Goal: Task Accomplishment & Management: Use online tool/utility

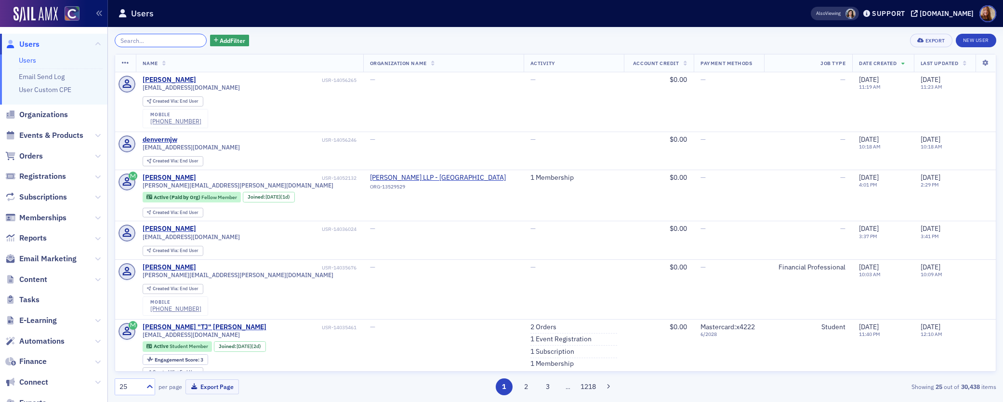
click at [145, 43] on input "search" at bounding box center [161, 40] width 92 height 13
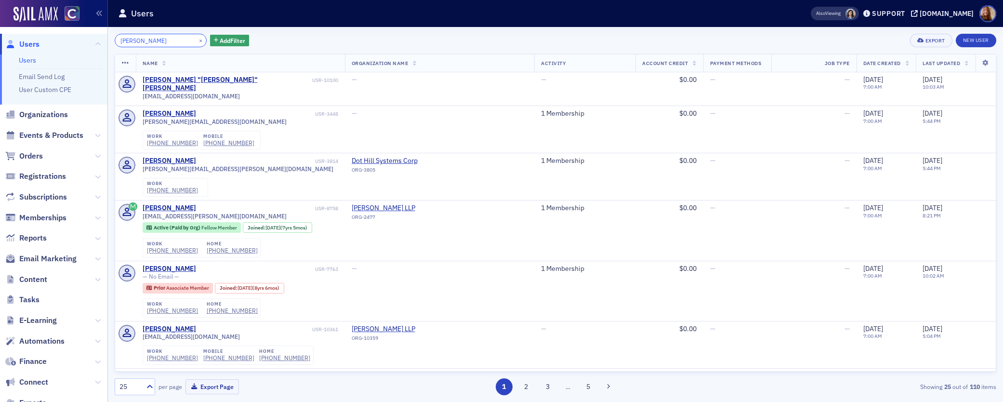
click at [148, 41] on input "sandy moore" at bounding box center [161, 40] width 92 height 13
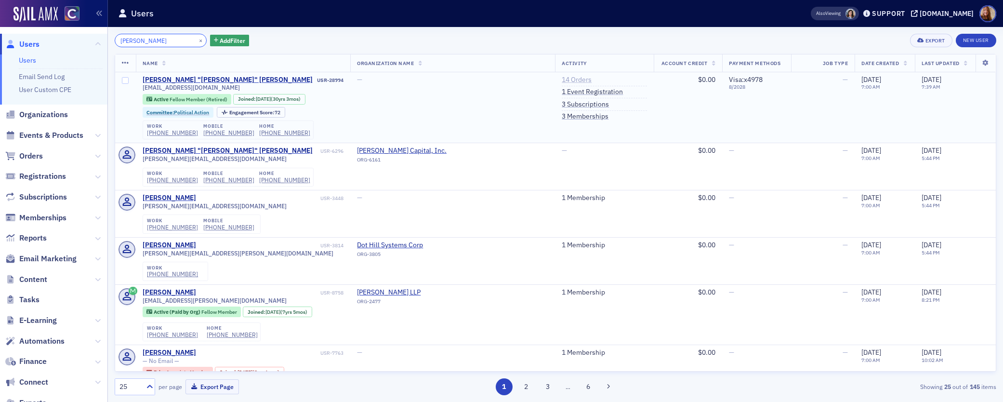
type input "sandy adams"
click at [562, 81] on link "14 Orders" at bounding box center [577, 80] width 30 height 9
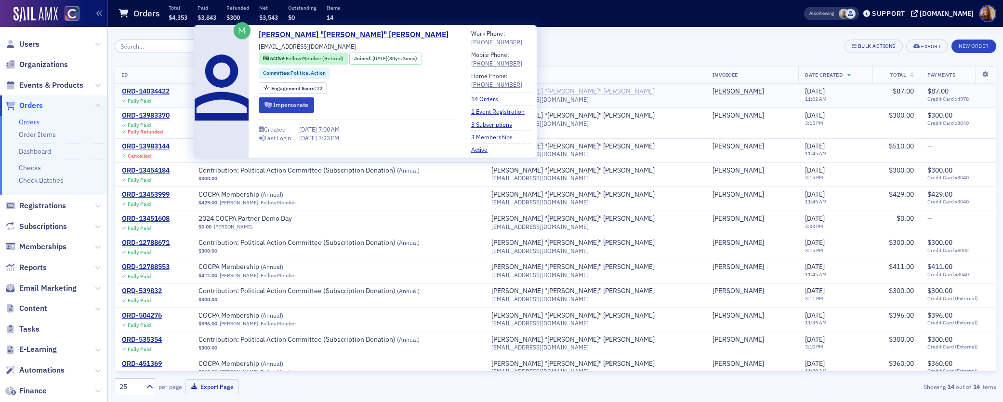
click at [588, 91] on div "Sandra "Sandy" Adams" at bounding box center [572, 91] width 163 height 9
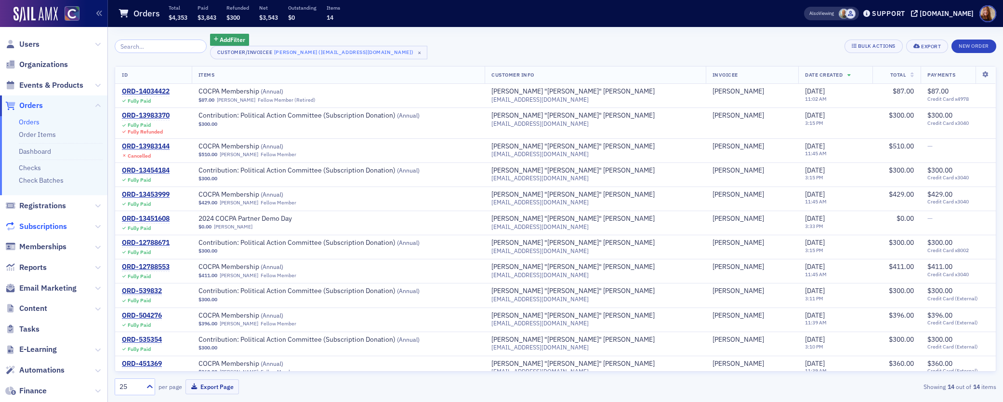
click at [35, 222] on span "Subscriptions" at bounding box center [43, 226] width 48 height 11
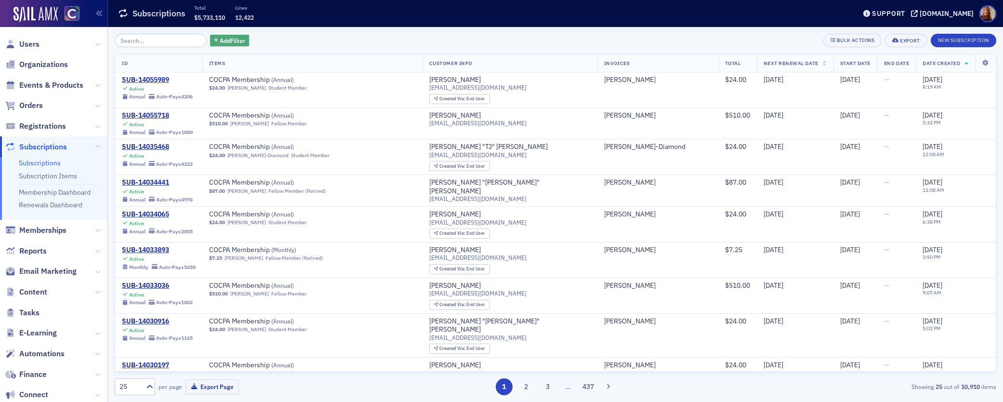
click at [224, 41] on span "Add Filter" at bounding box center [233, 40] width 26 height 9
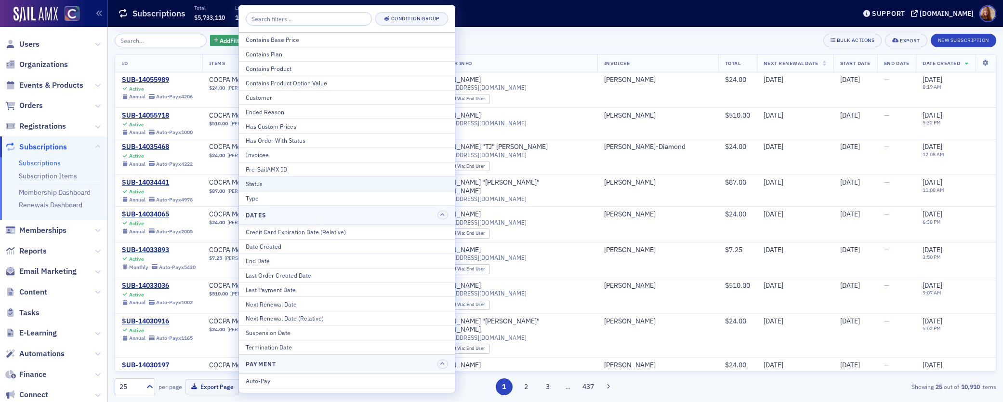
click at [302, 186] on div "Status" at bounding box center [347, 183] width 202 height 9
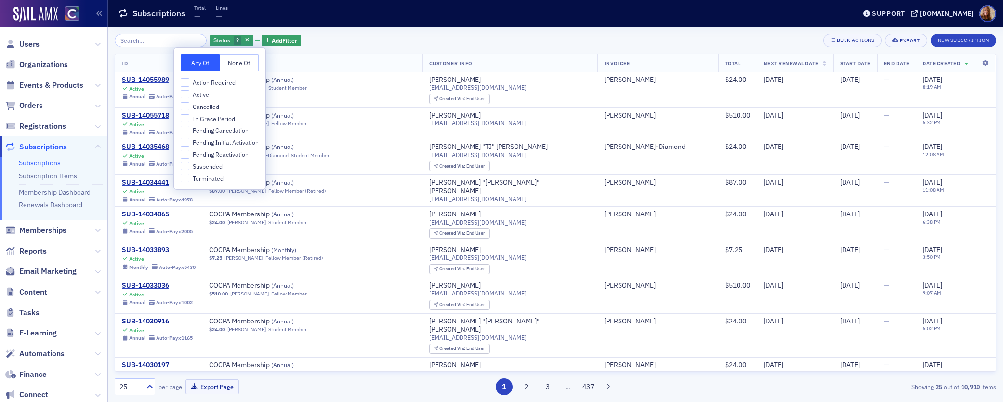
click at [184, 166] on input "Suspended" at bounding box center [185, 166] width 9 height 9
checkbox input "true"
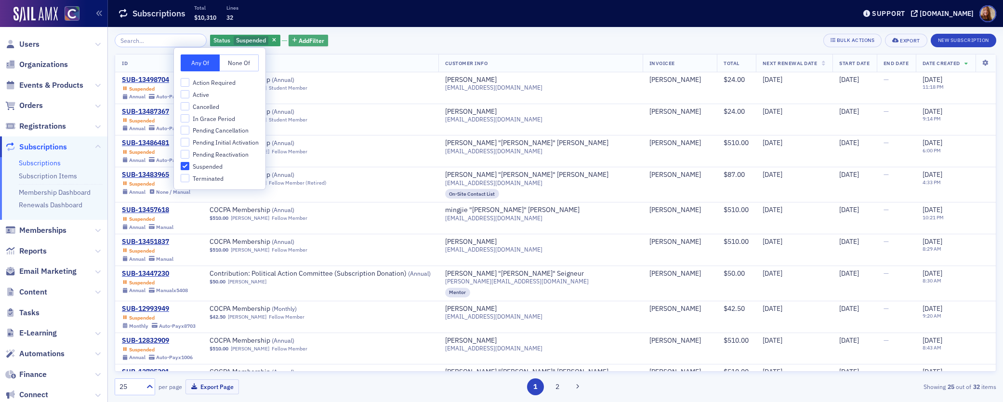
drag, startPoint x: 296, startPoint y: 38, endPoint x: 303, endPoint y: 39, distance: 7.8
click at [299, 38] on span "Add Filter" at bounding box center [312, 40] width 26 height 9
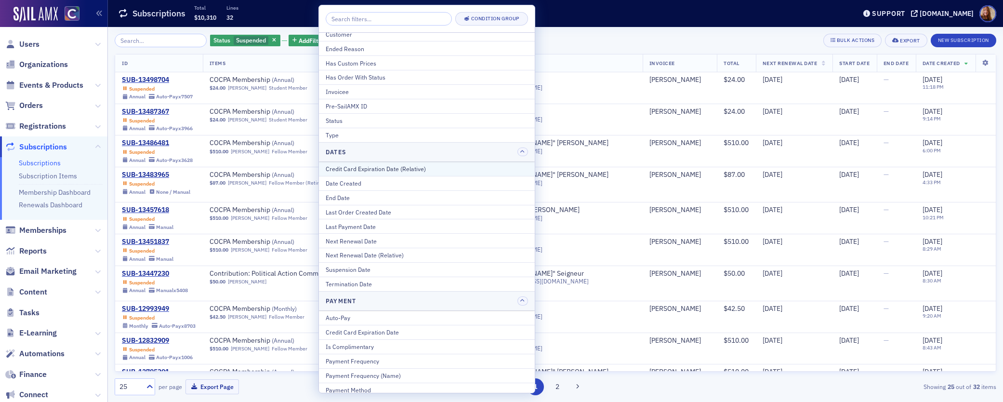
scroll to position [67, 0]
click at [344, 315] on div "Auto-Pay" at bounding box center [427, 313] width 202 height 9
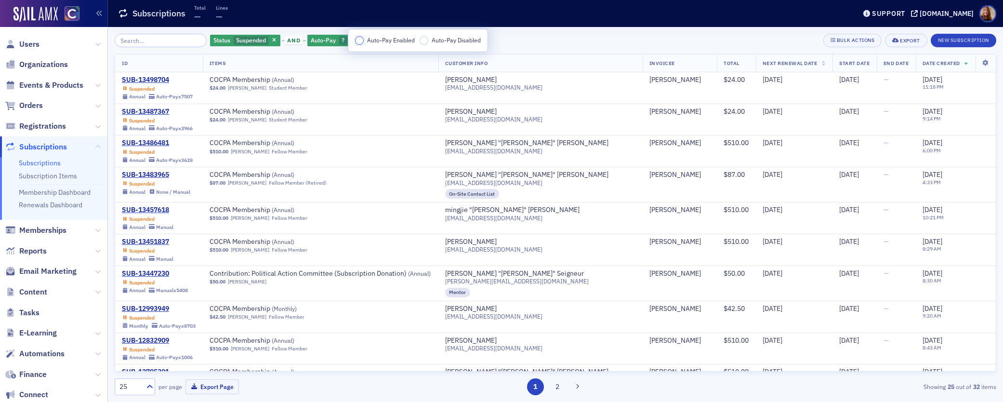
click at [362, 41] on input "Auto-Pay Enabled" at bounding box center [359, 40] width 9 height 9
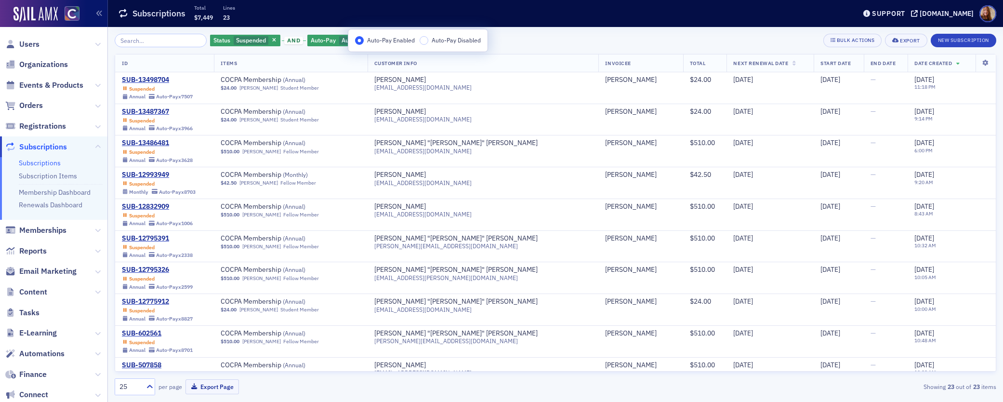
click at [533, 39] on div "Status Suspended and Auto-Pay Auto-Pay Enabled Add Filter Bulk Actions Export N…" at bounding box center [556, 40] width 882 height 13
click at [433, 44] on span "Add Filter" at bounding box center [435, 40] width 26 height 9
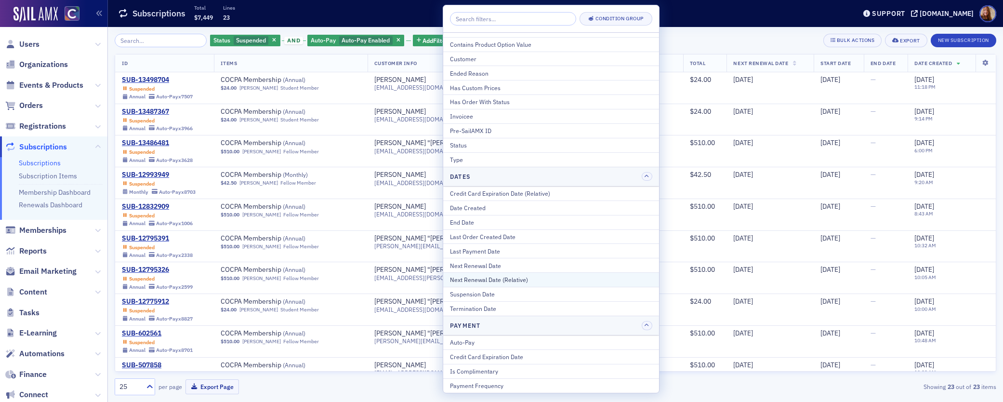
scroll to position [67, 0]
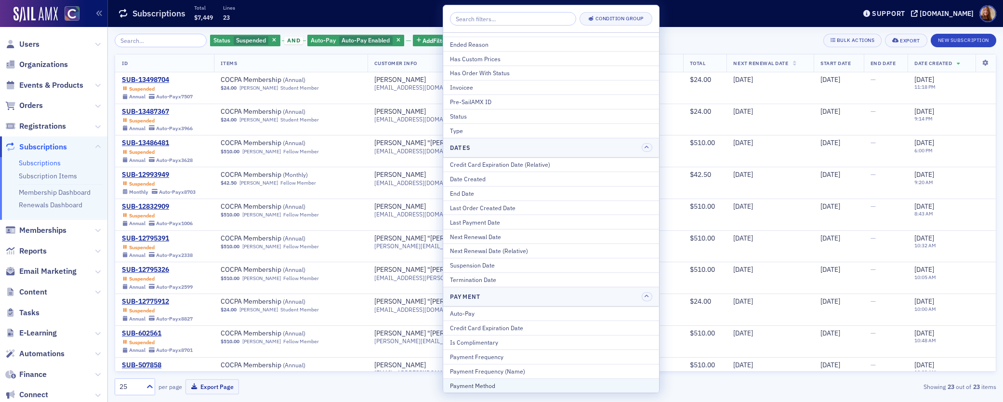
click at [496, 386] on div "Payment Method" at bounding box center [551, 385] width 202 height 9
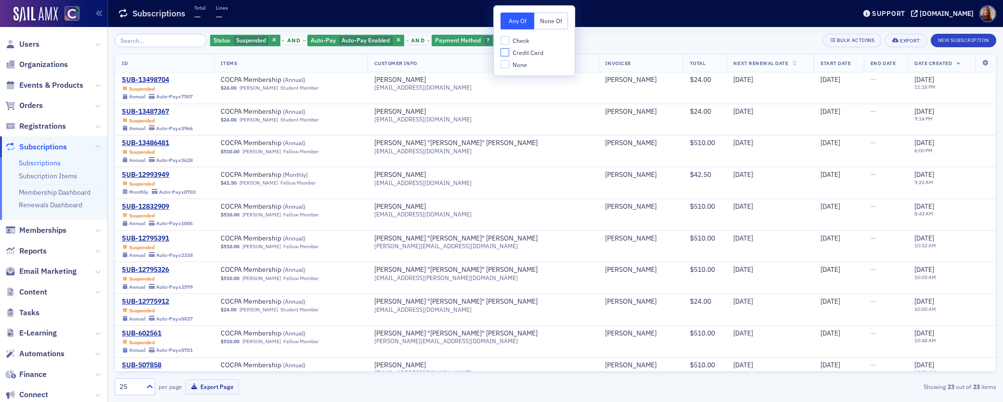
click at [506, 53] on input "Credit Card" at bounding box center [504, 52] width 9 height 9
click at [508, 53] on input "Credit Card" at bounding box center [504, 52] width 9 height 9
click at [503, 52] on input "Credit Card" at bounding box center [504, 52] width 9 height 9
checkbox input "true"
click at [590, 39] on div "Status Suspended and Auto-Pay Auto-Pay Enabled and Payment Method Credit Card A…" at bounding box center [556, 40] width 882 height 13
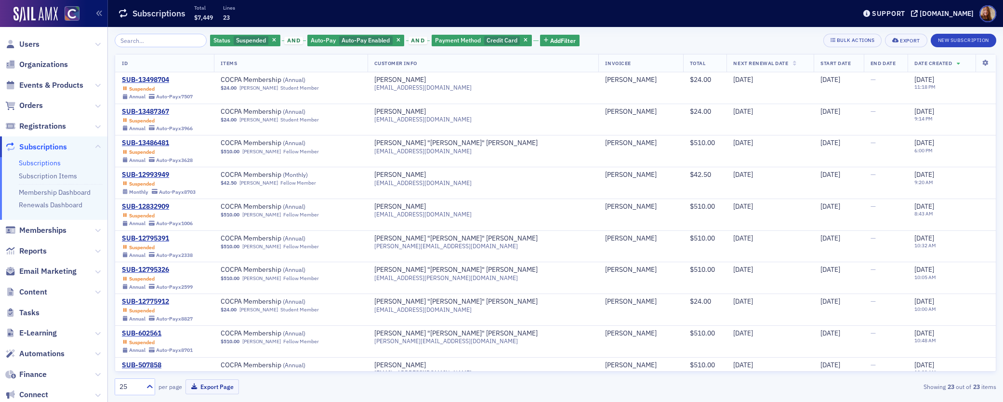
click at [793, 64] on icon at bounding box center [795, 63] width 4 height 5
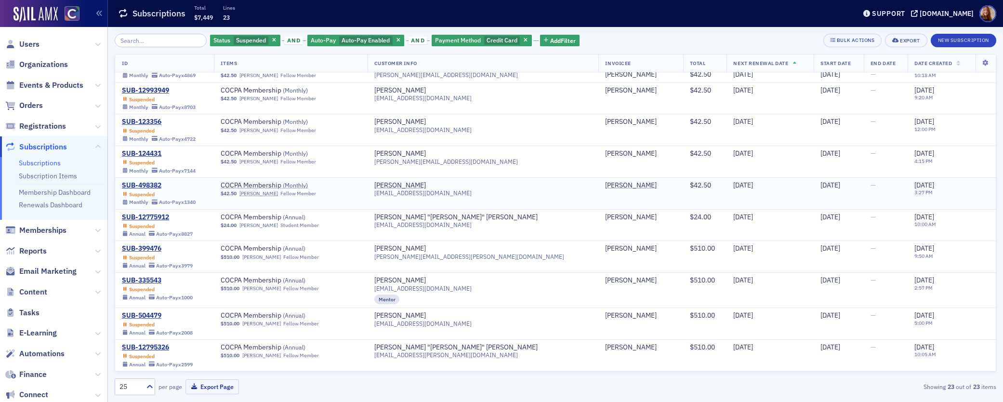
scroll to position [22, 0]
click at [550, 40] on span "Add Filter" at bounding box center [563, 40] width 26 height 9
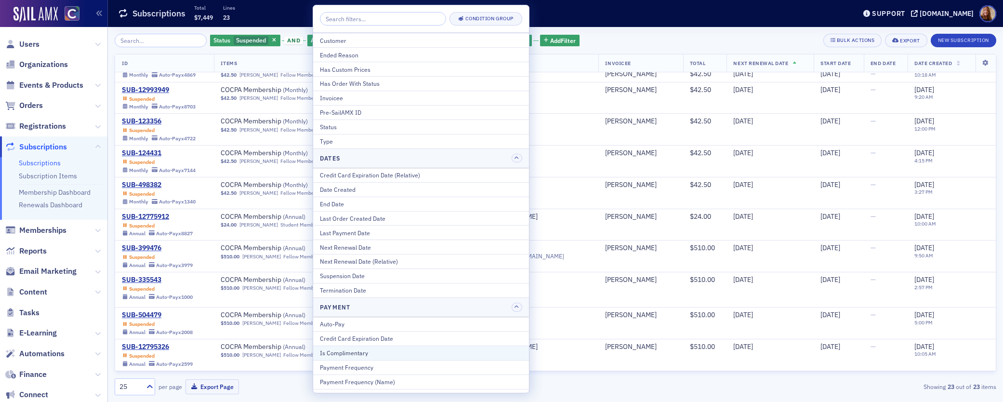
scroll to position [0, 0]
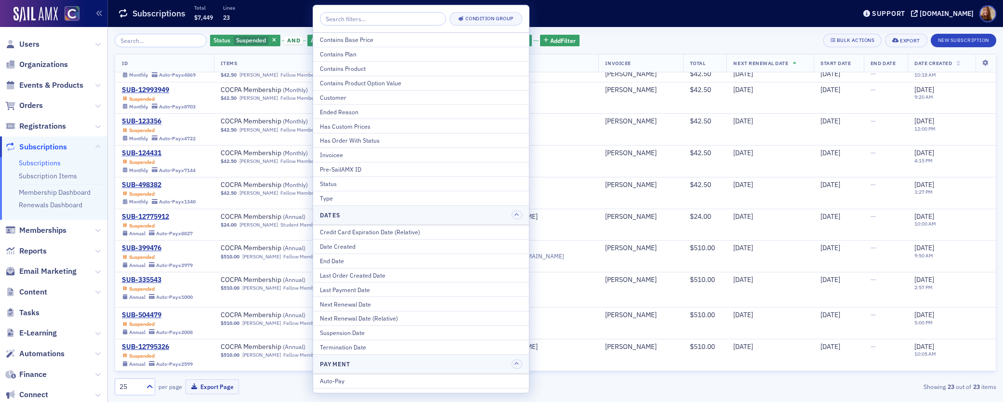
click at [634, 40] on div "Status Suspended and Auto-Pay Auto-Pay Enabled and Payment Method Credit Card A…" at bounding box center [556, 40] width 882 height 13
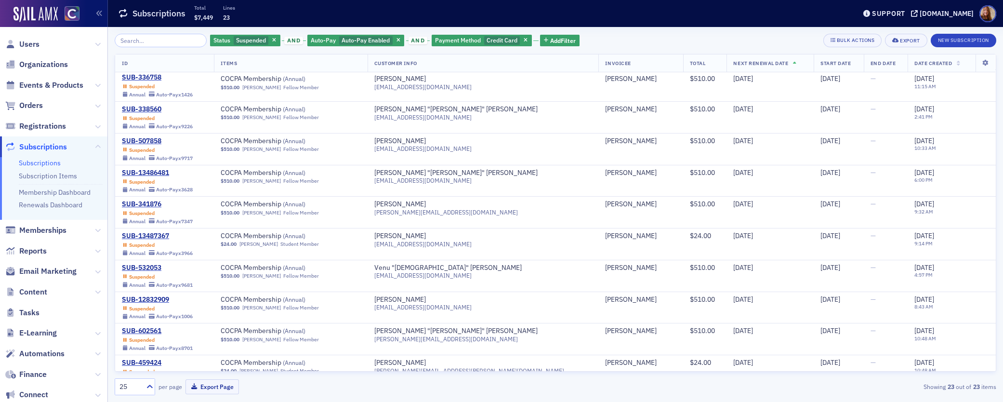
scroll to position [433, 0]
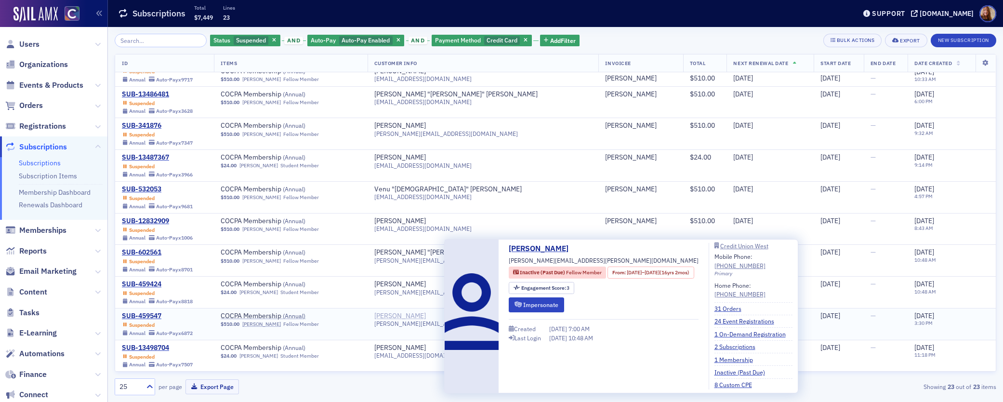
click at [417, 315] on div "[PERSON_NAME]" at bounding box center [400, 316] width 52 height 9
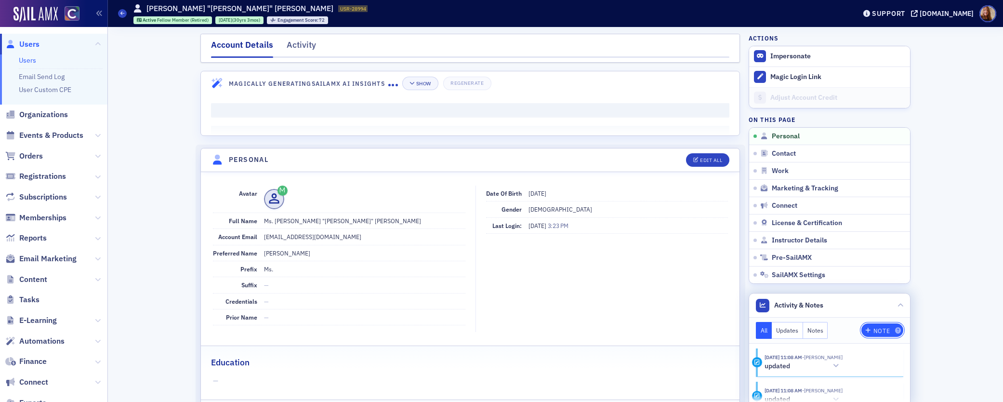
click at [880, 328] on div "Note" at bounding box center [881, 330] width 16 height 5
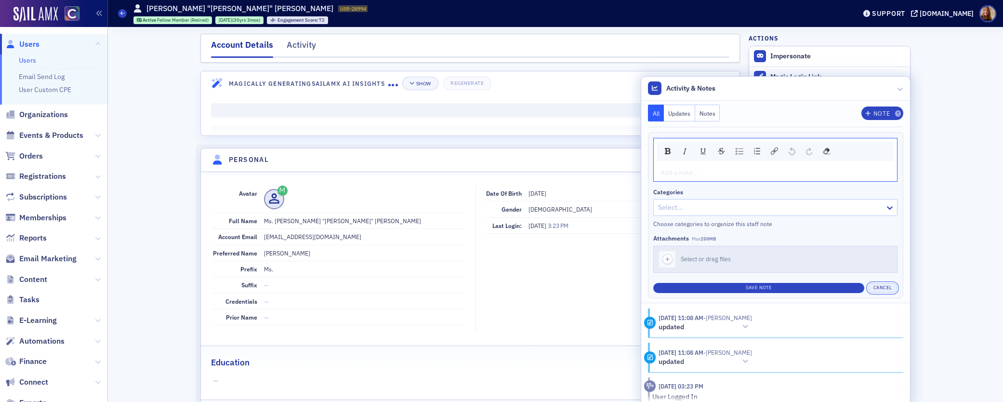
click at [877, 285] on button "Cancel" at bounding box center [883, 288] width 30 height 10
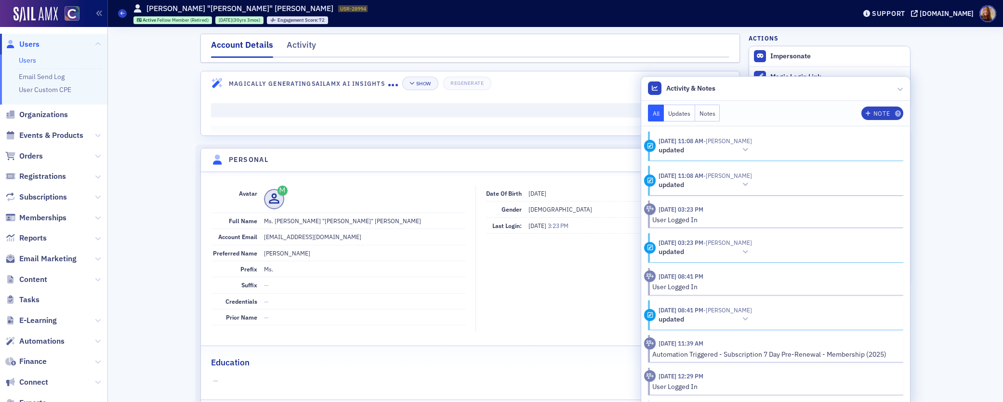
click at [696, 114] on button "Notes" at bounding box center [707, 113] width 25 height 17
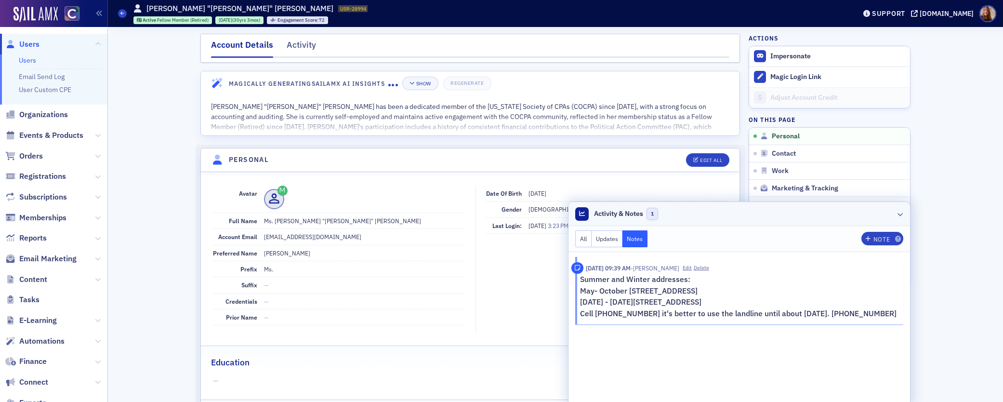
click at [897, 214] on icon at bounding box center [900, 214] width 6 height 6
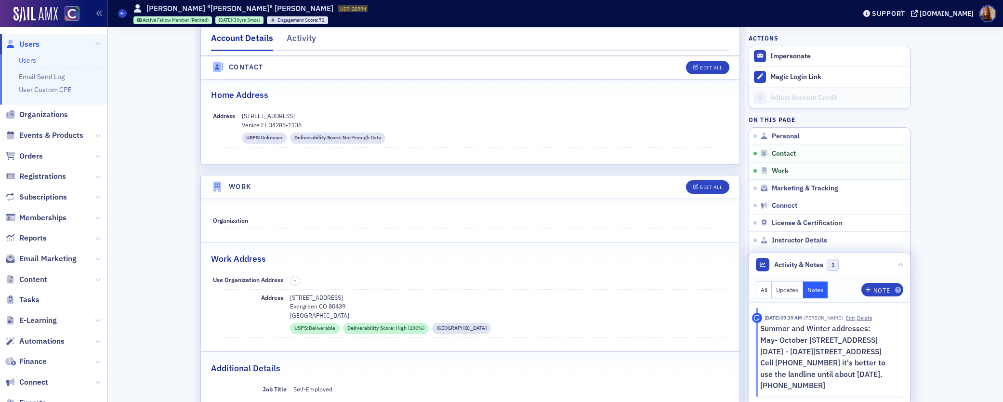
scroll to position [3, 0]
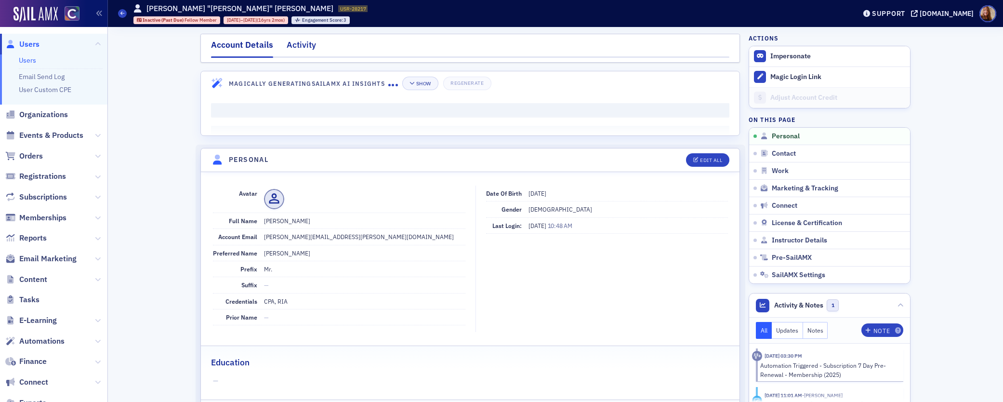
click at [294, 43] on div "Activity" at bounding box center [301, 48] width 29 height 18
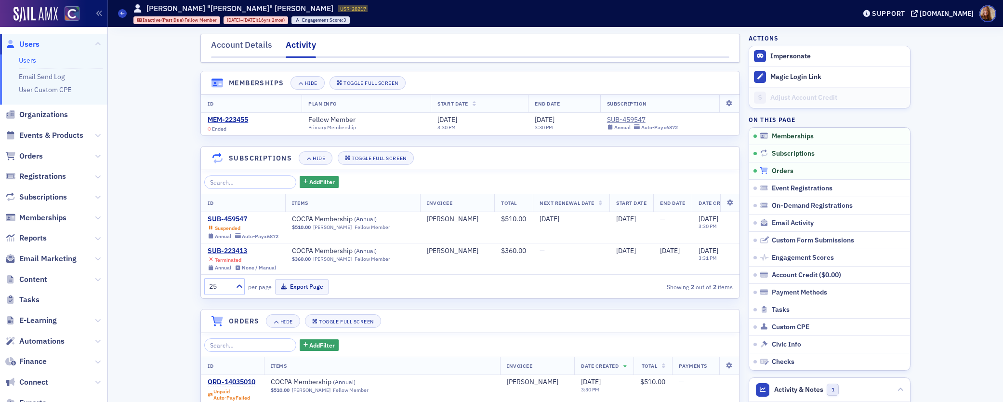
click at [784, 167] on span "Orders" at bounding box center [783, 171] width 22 height 9
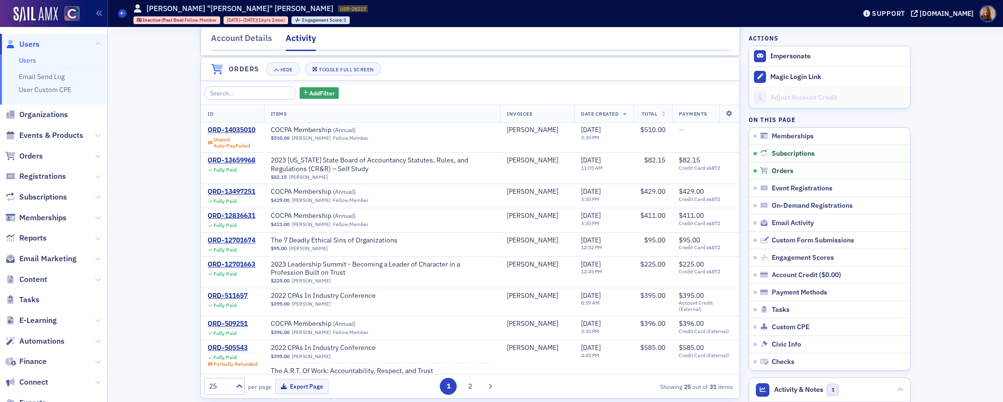
scroll to position [260, 0]
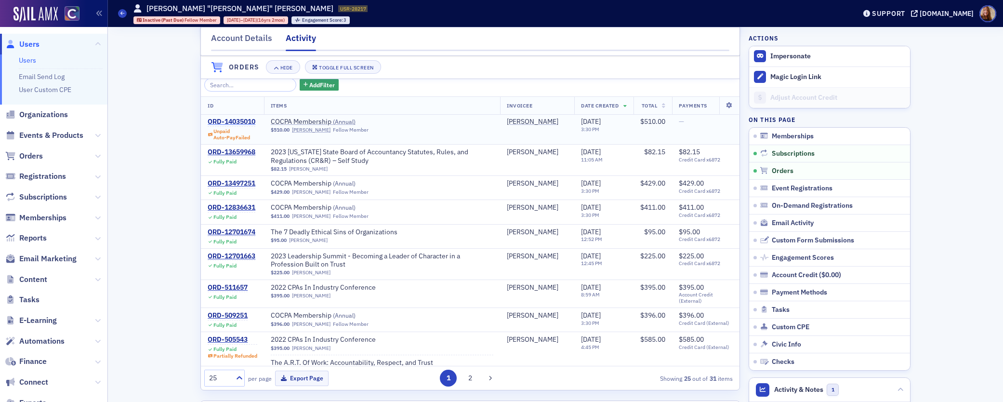
click at [232, 126] on div "ORD-14035010" at bounding box center [232, 122] width 48 height 9
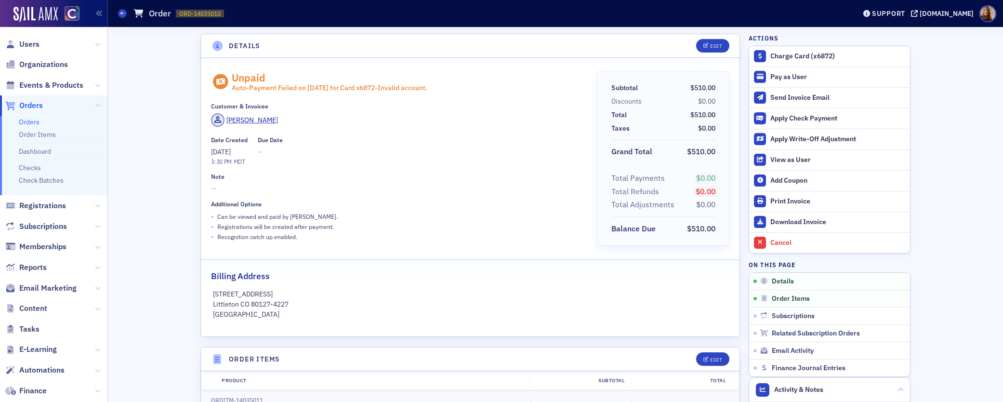
click at [26, 119] on link "Orders" at bounding box center [29, 122] width 21 height 9
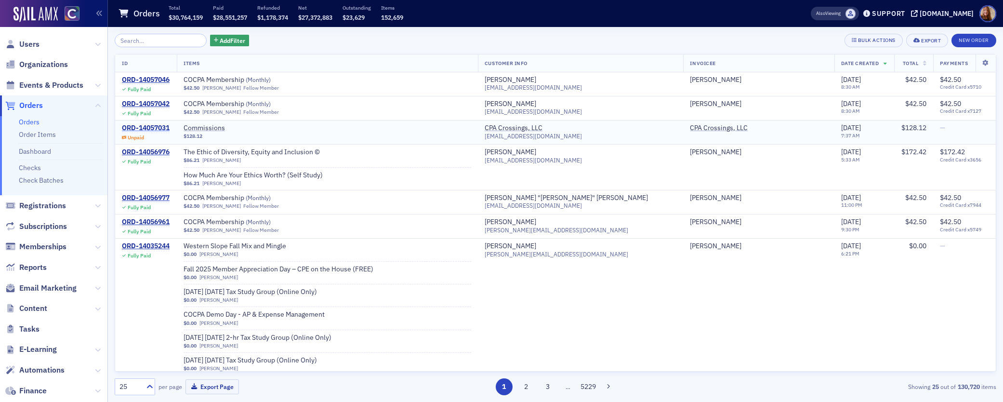
click at [147, 129] on div "ORD-14057031" at bounding box center [146, 128] width 48 height 9
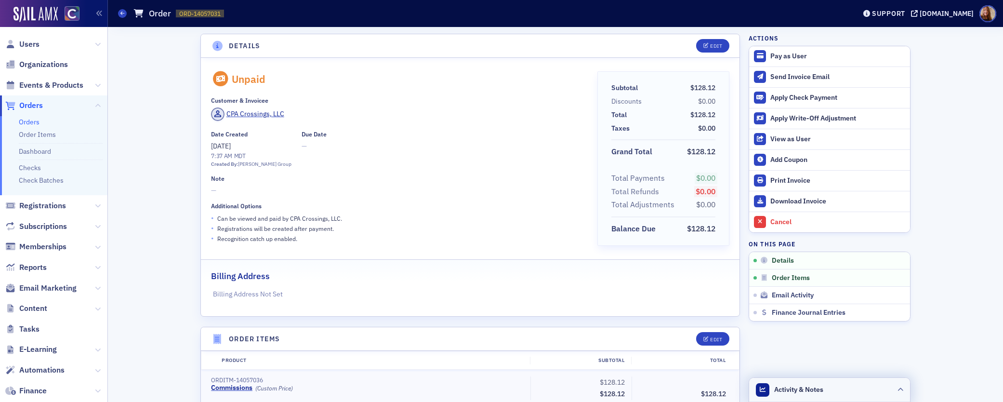
click at [853, 388] on header "Activity & Notes" at bounding box center [829, 390] width 161 height 24
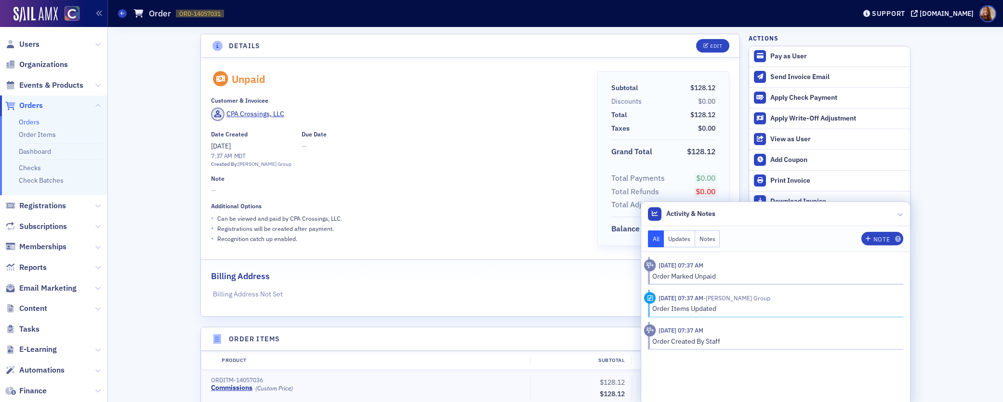
click at [959, 117] on div "Details Edit Unpaid Customer & Invoicee CPA Crossings, LLC Date Created [DATE] …" at bounding box center [556, 339] width 882 height 624
click at [811, 220] on header "Activity & Notes" at bounding box center [775, 214] width 269 height 24
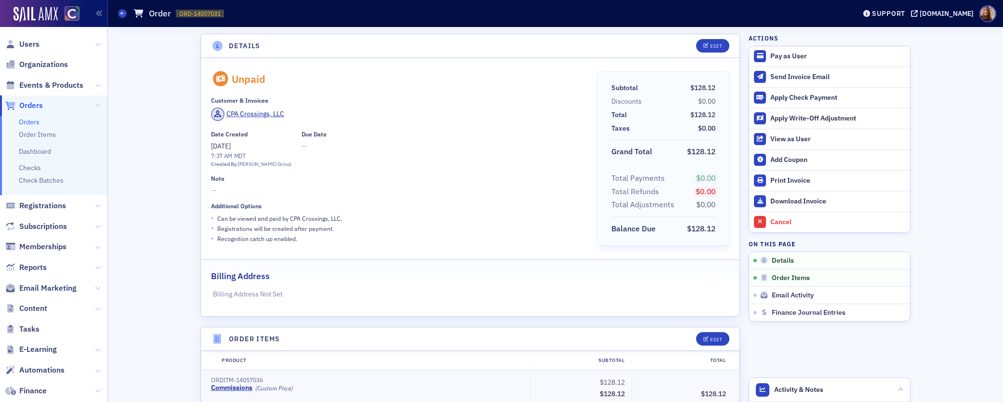
click at [35, 118] on link "Orders" at bounding box center [29, 122] width 21 height 9
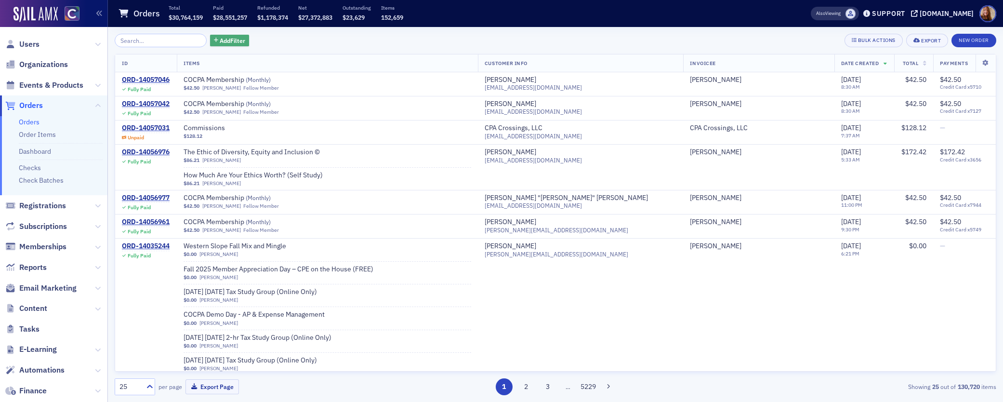
click at [220, 40] on span "Add Filter" at bounding box center [233, 40] width 26 height 9
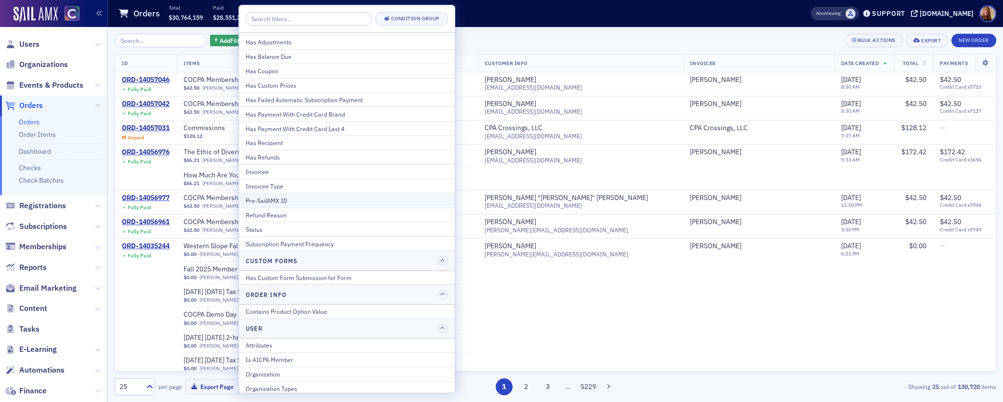
scroll to position [116, 0]
click at [283, 226] on div "Status" at bounding box center [347, 226] width 202 height 9
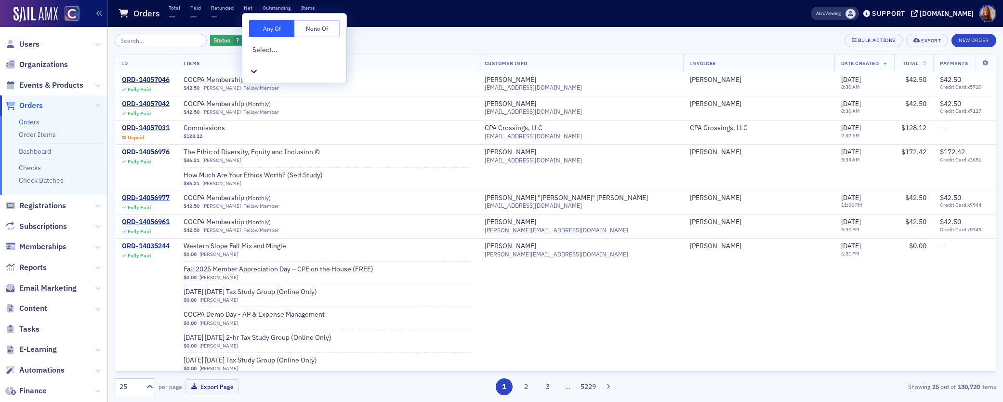
click at [303, 51] on div "Select..." at bounding box center [294, 55] width 91 height 22
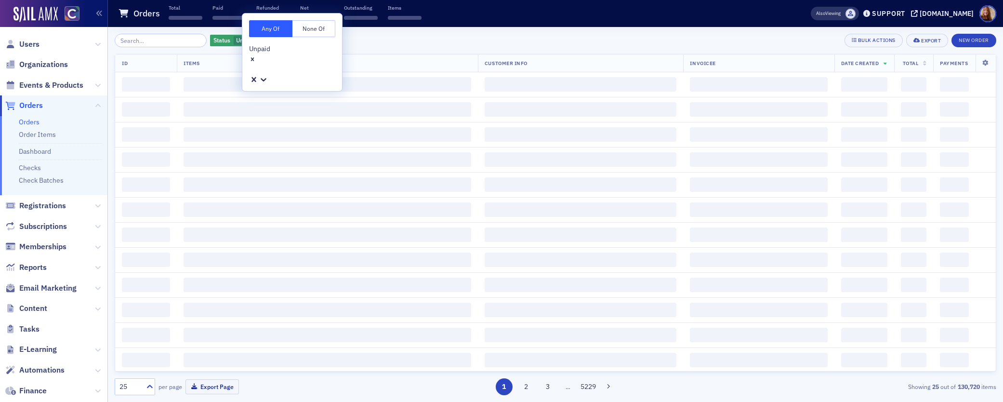
scroll to position [2, 0]
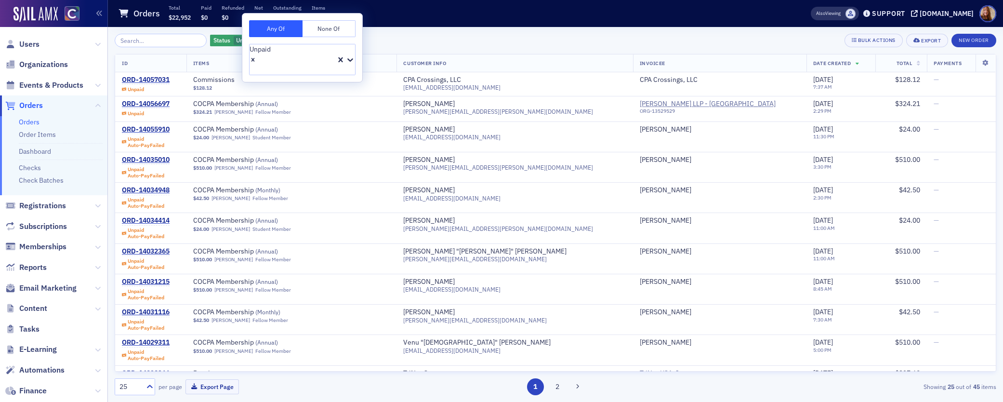
click at [440, 40] on div "Status Unpaid Add Filter Bulk Actions Export New Order" at bounding box center [556, 40] width 882 height 13
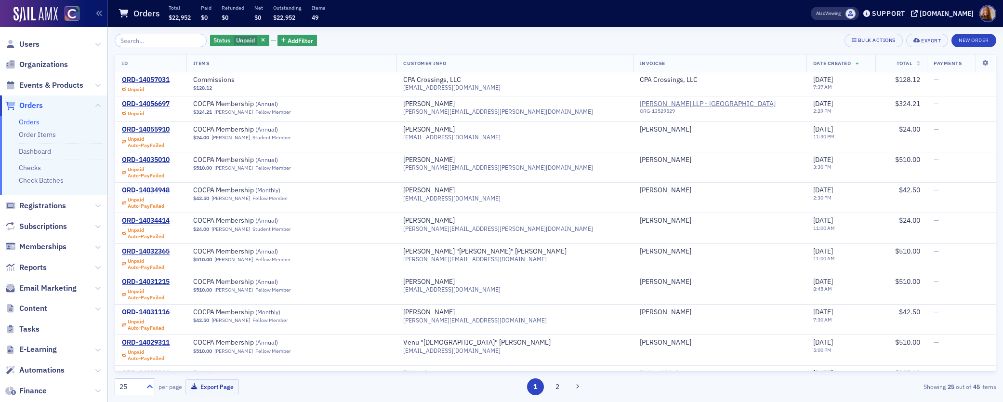
click at [150, 385] on icon at bounding box center [150, 385] width 6 height 3
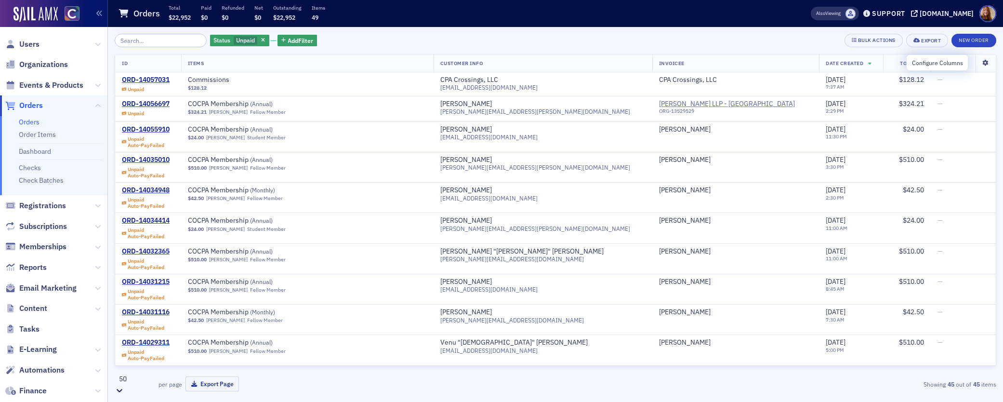
click at [979, 63] on icon at bounding box center [985, 63] width 20 height 6
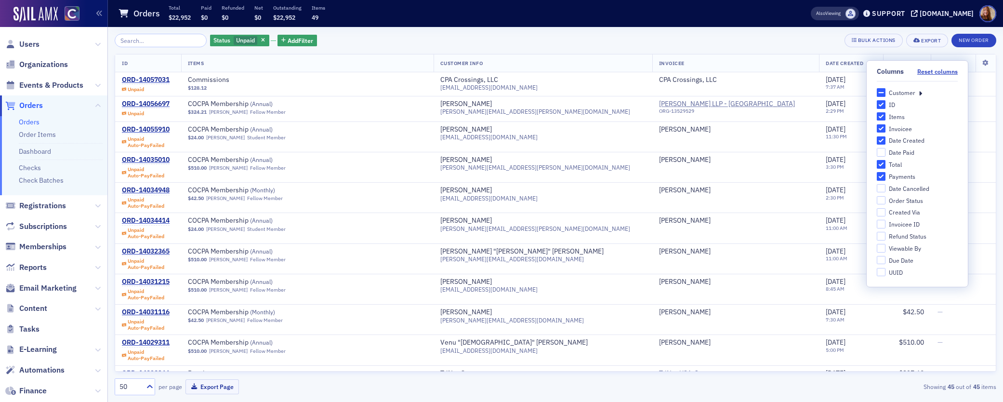
click at [921, 92] on div "Customer" at bounding box center [917, 92] width 81 height 9
click at [919, 92] on icon at bounding box center [920, 92] width 3 height 9
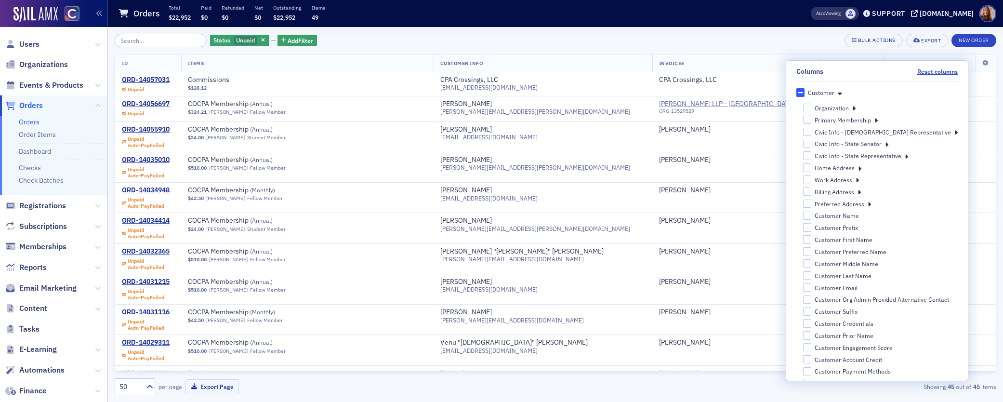
click at [855, 107] on icon at bounding box center [853, 108] width 3 height 9
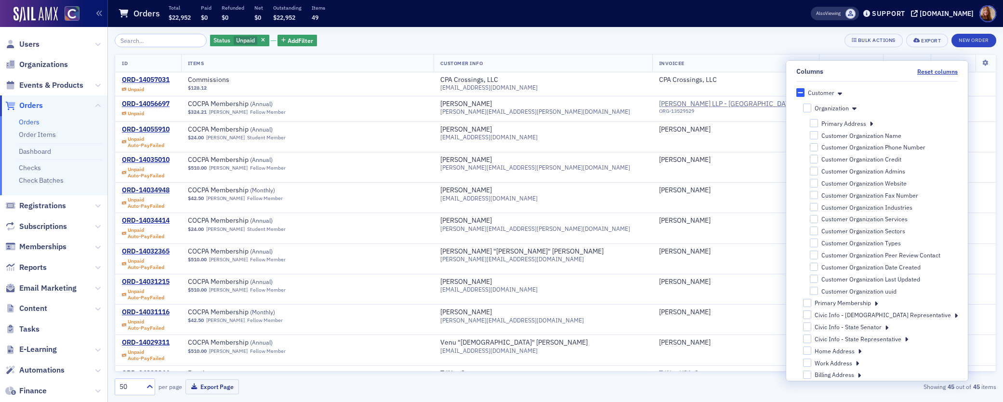
click at [856, 107] on icon at bounding box center [854, 108] width 4 height 9
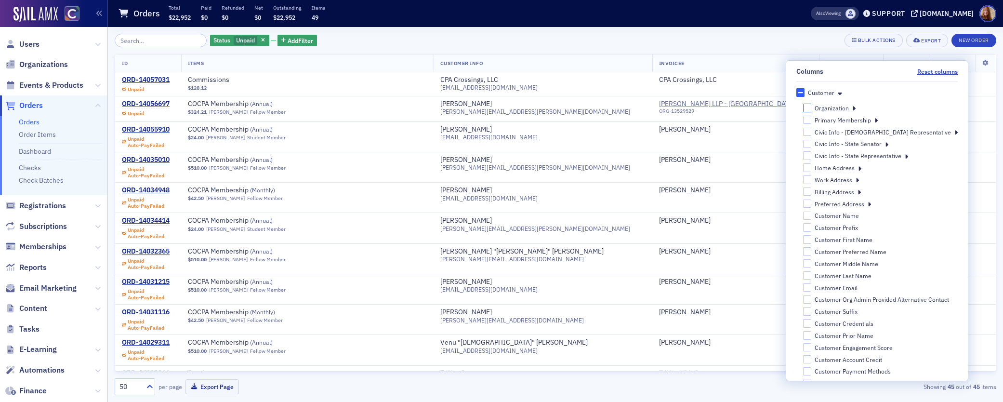
click at [812, 106] on input "Organization" at bounding box center [807, 108] width 9 height 9
checkbox input "false"
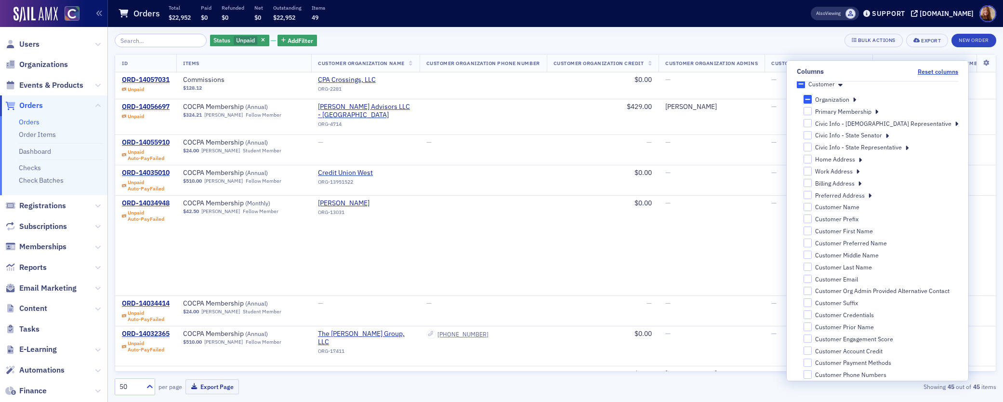
scroll to position [11, 0]
click at [812, 275] on input "Customer Email" at bounding box center [807, 277] width 9 height 9
checkbox input "true"
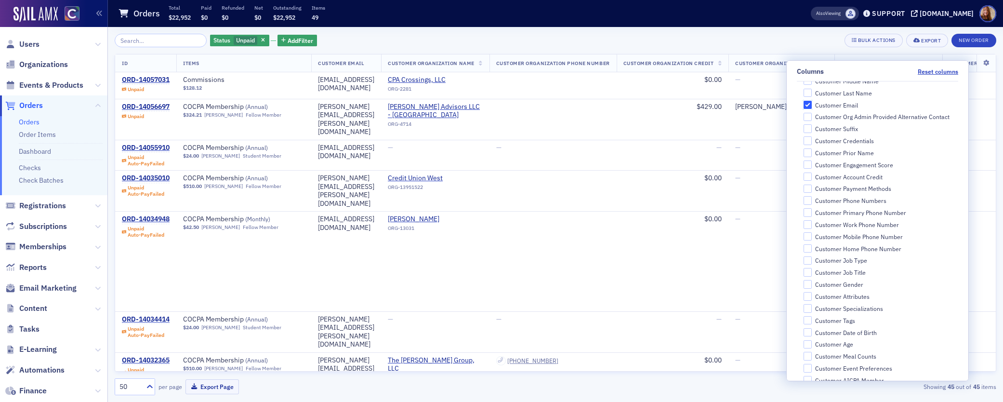
scroll to position [212, 0]
click at [808, 192] on input "Customer Work Phone Number" at bounding box center [807, 194] width 9 height 9
checkbox input "true"
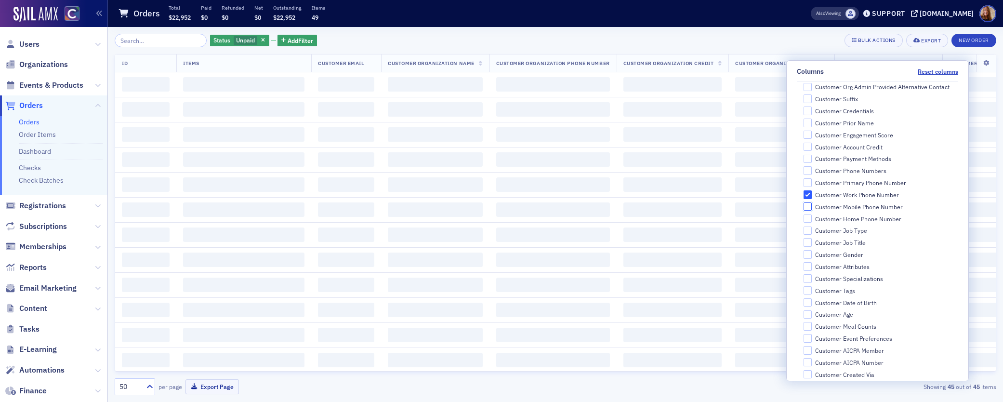
click at [810, 205] on input "Customer Mobile Phone Number" at bounding box center [807, 206] width 9 height 9
checkbox input "true"
click at [812, 218] on input "Customer Home Phone Number" at bounding box center [807, 218] width 9 height 9
checkbox input "true"
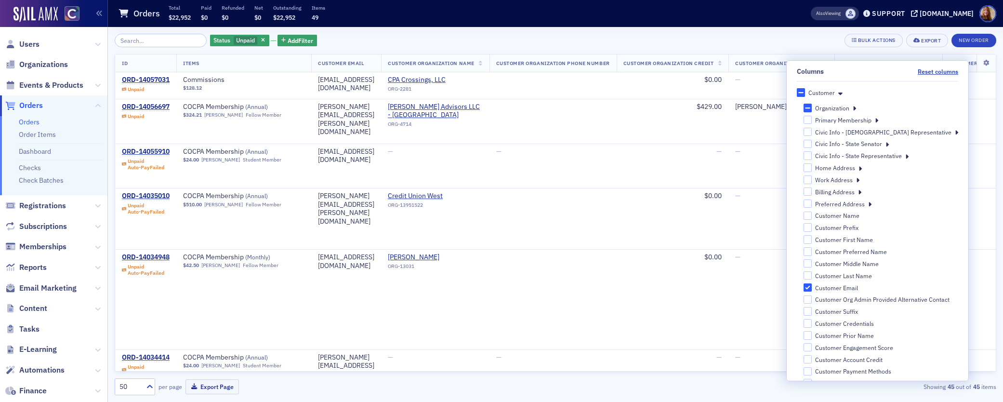
click at [800, 39] on div "Status Unpaid Add Filter Bulk Actions Export New Order" at bounding box center [556, 40] width 882 height 13
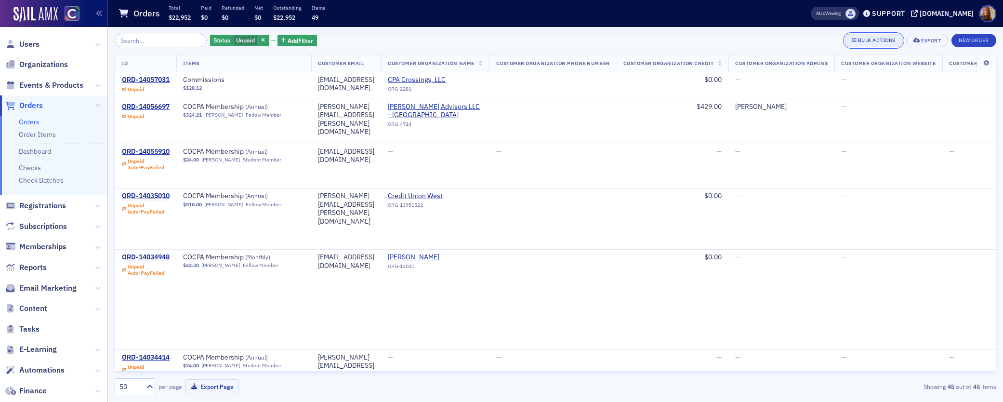
click at [880, 38] on div "Bulk Actions" at bounding box center [877, 40] width 38 height 5
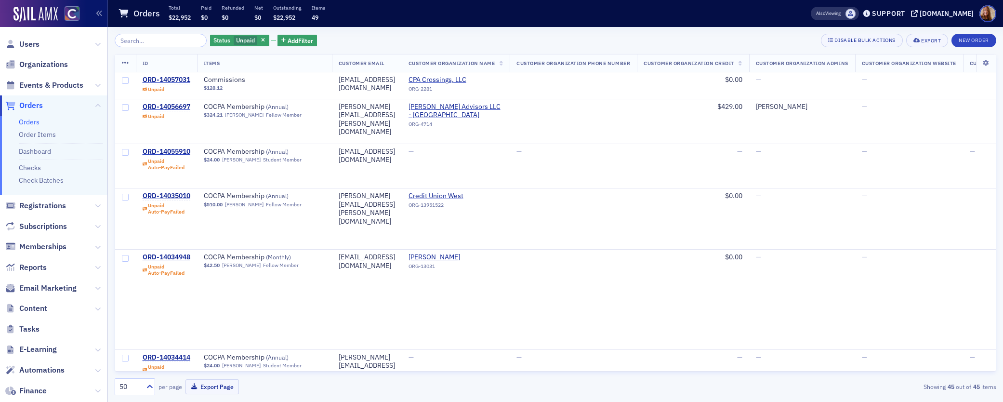
click at [128, 63] on icon at bounding box center [125, 63] width 7 height 8
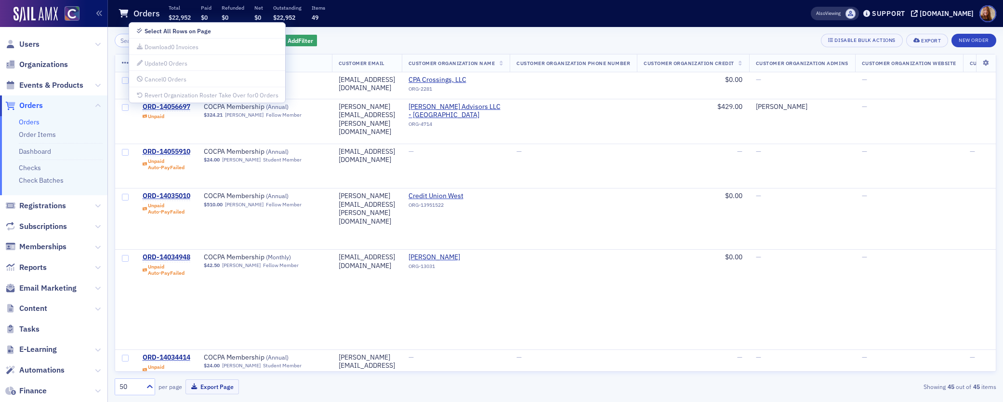
drag, startPoint x: 544, startPoint y: 39, endPoint x: 581, endPoint y: 38, distance: 37.6
click at [544, 39] on div "Status Unpaid Add Filter Disable Bulk Actions Export New Order" at bounding box center [556, 40] width 882 height 13
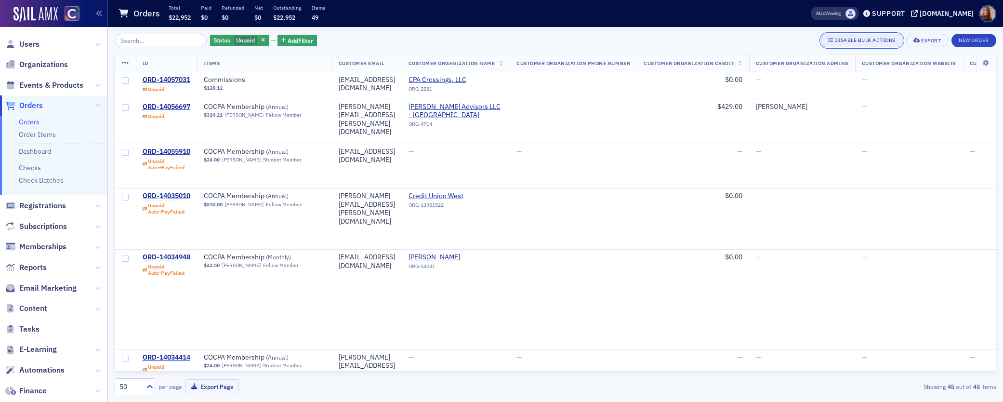
drag, startPoint x: 881, startPoint y: 39, endPoint x: 888, endPoint y: 40, distance: 7.2
click at [881, 40] on div "Disable Bulk Actions" at bounding box center [864, 40] width 61 height 5
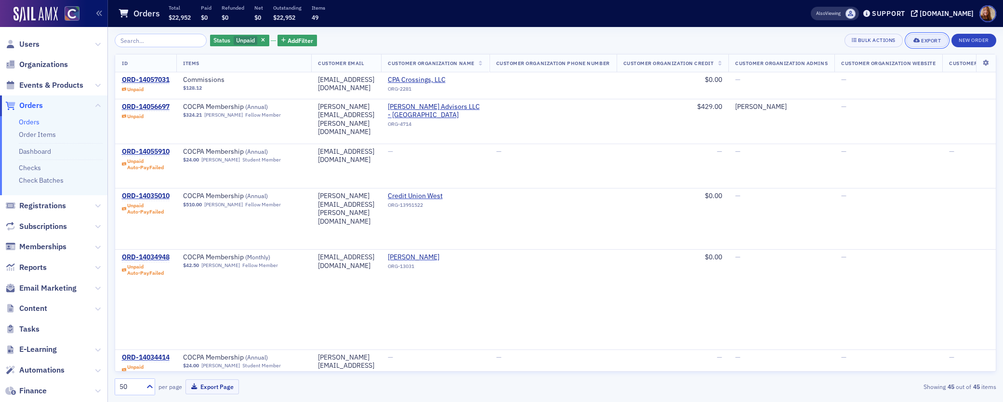
click at [926, 40] on div "Export" at bounding box center [931, 40] width 20 height 5
click at [881, 77] on button "Export All ( 45 Orders )" at bounding box center [896, 72] width 101 height 15
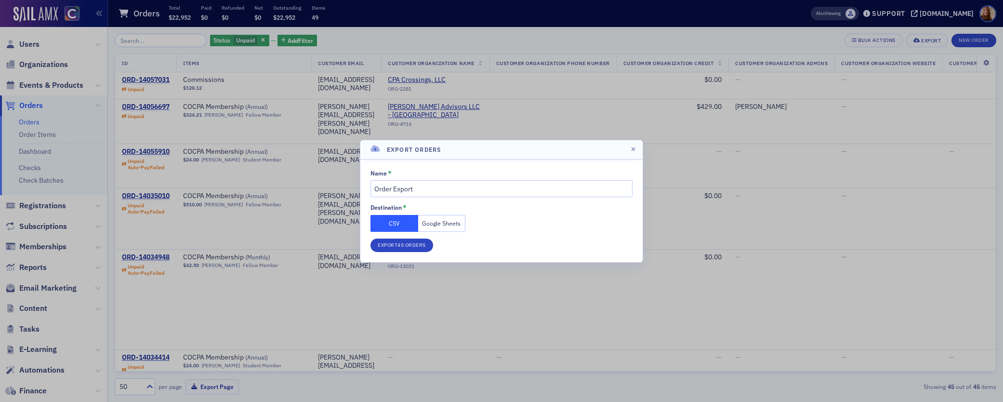
click at [457, 222] on button "Google Sheets" at bounding box center [442, 223] width 48 height 17
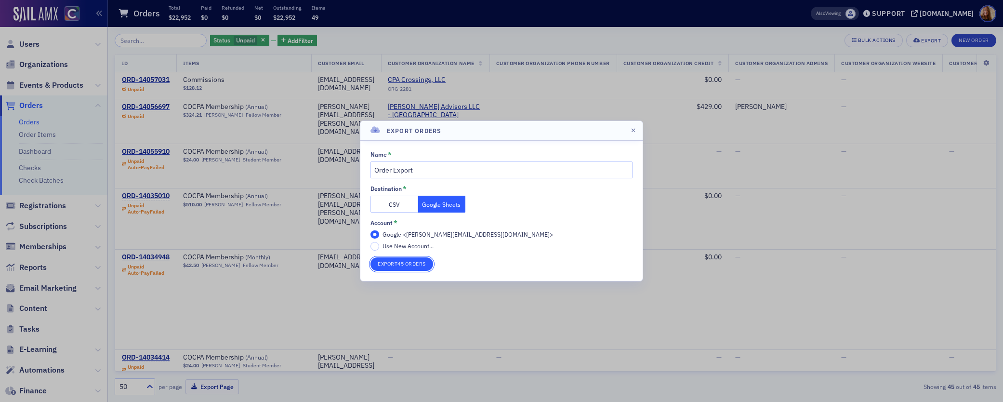
click at [418, 265] on button "Export 45 Orders" at bounding box center [401, 263] width 63 height 13
